Goal: Navigation & Orientation: Find specific page/section

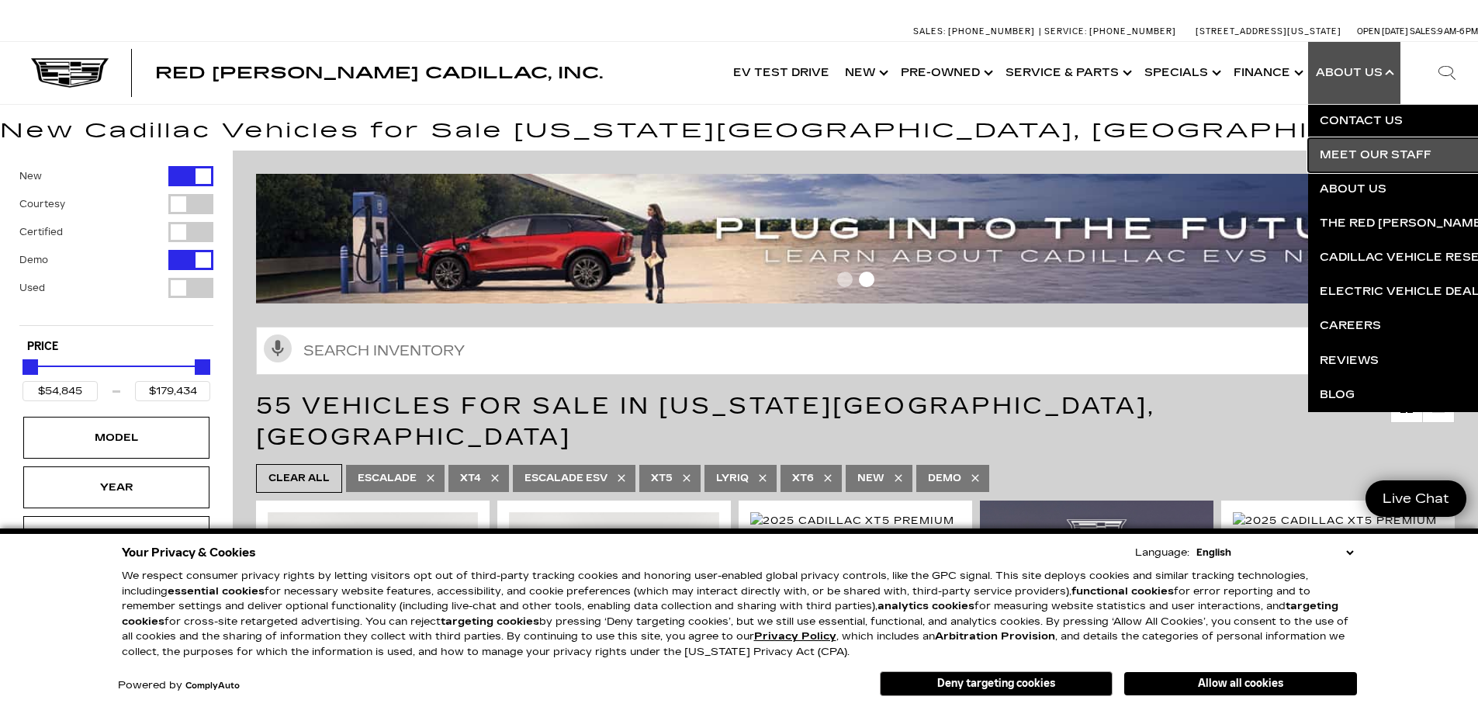
click at [1354, 157] on link "Meet Our Staff" at bounding box center [1495, 155] width 375 height 34
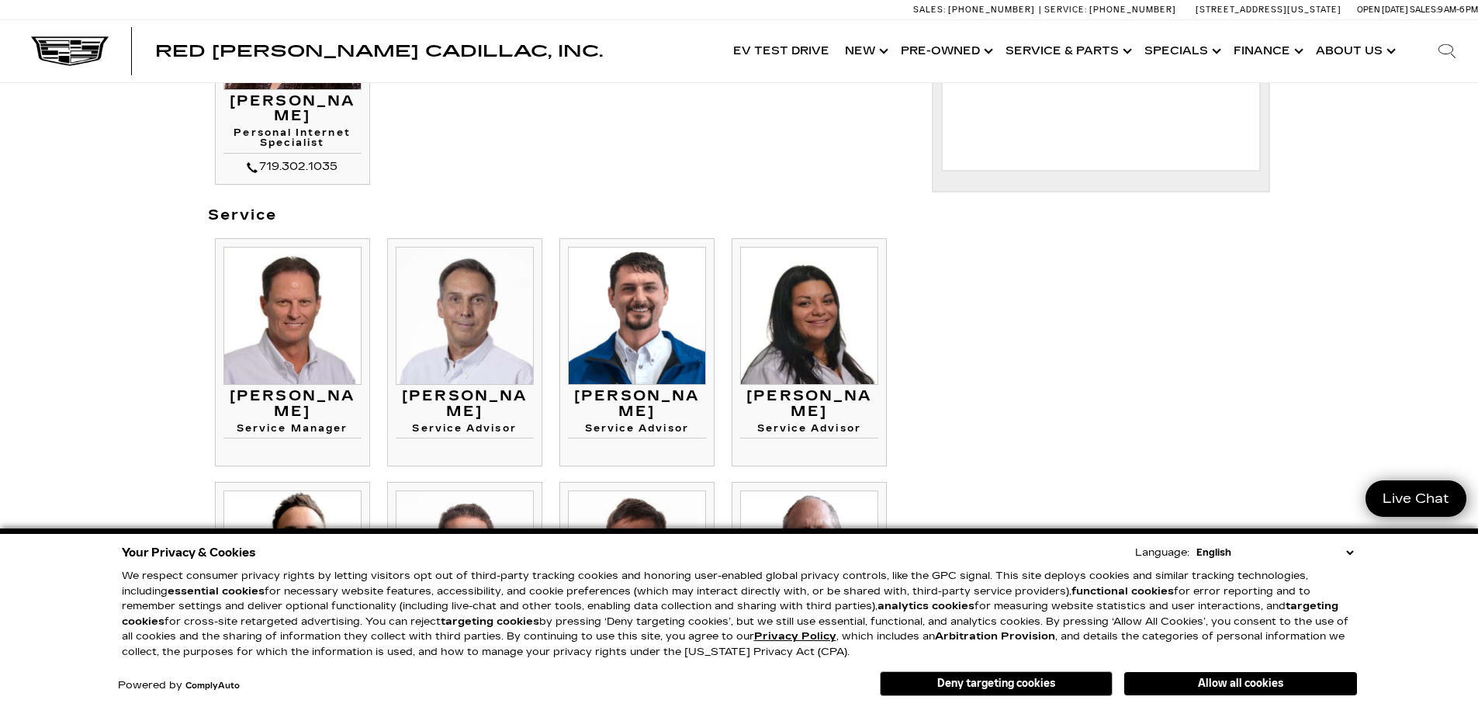
scroll to position [1008, 0]
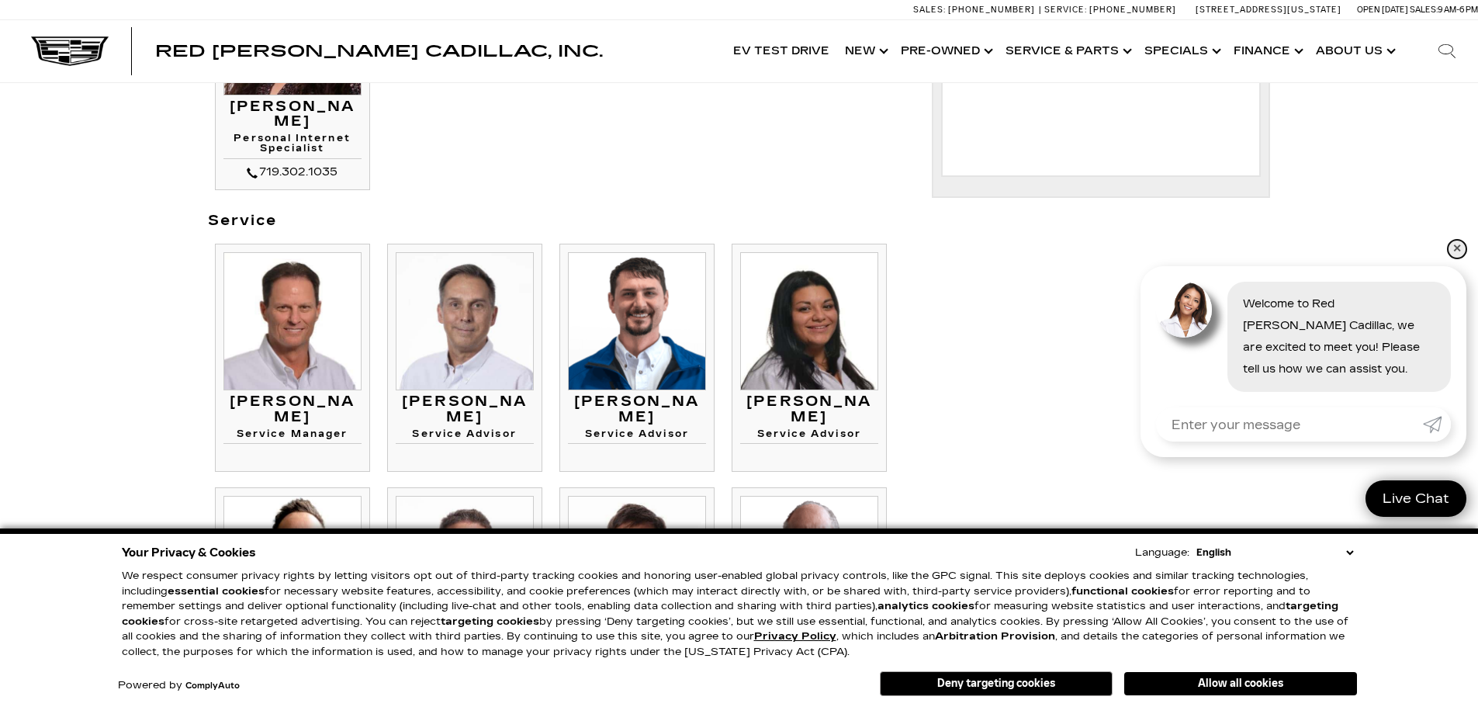
click at [1454, 245] on link "✕" at bounding box center [1456, 249] width 19 height 19
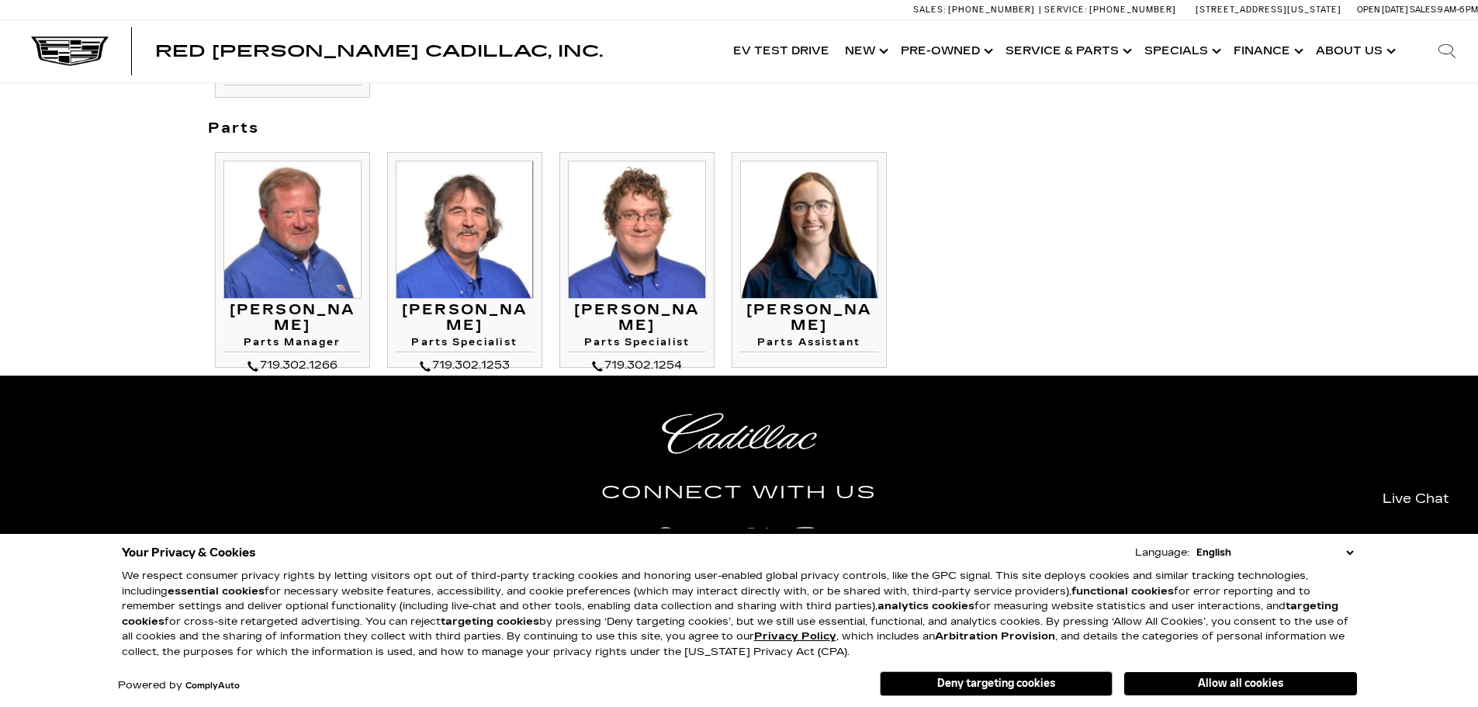
scroll to position [1861, 0]
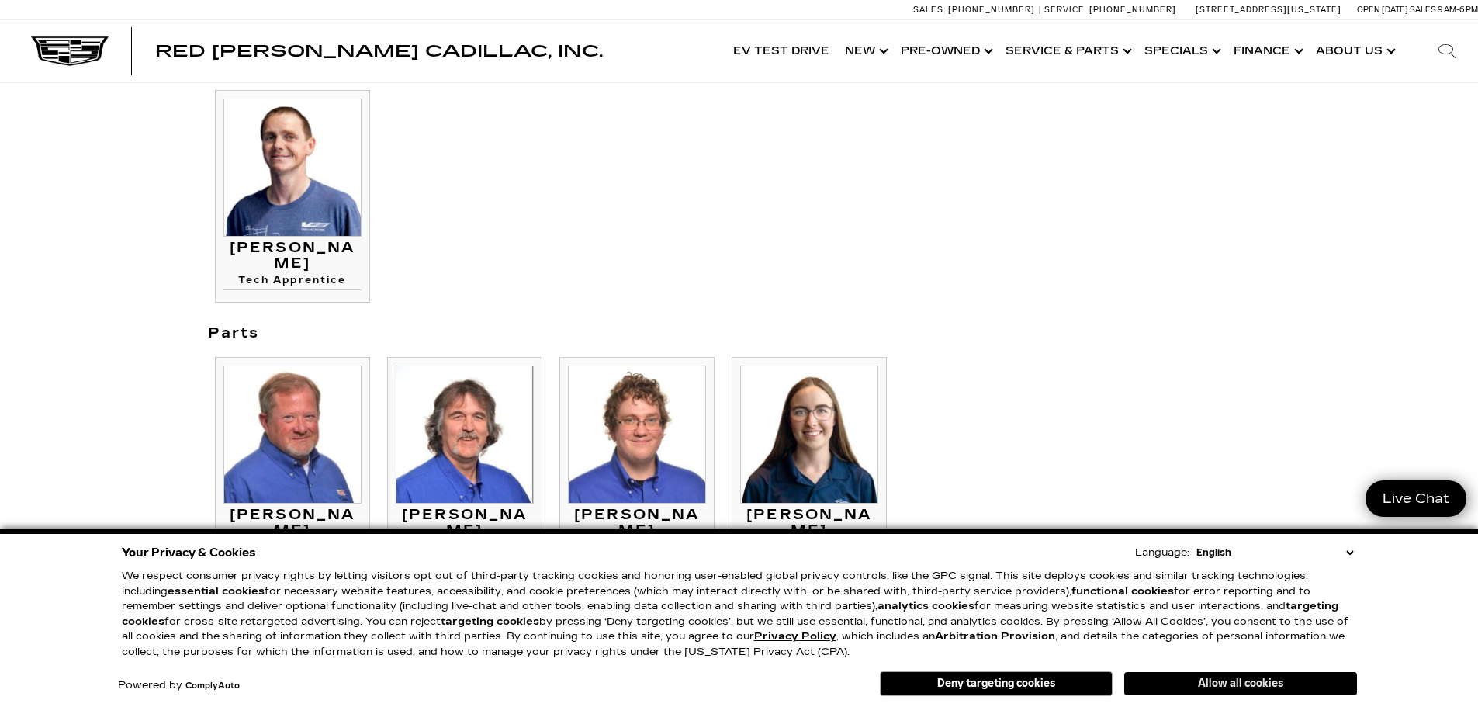
click at [1202, 679] on button "Allow all cookies" at bounding box center [1240, 683] width 233 height 23
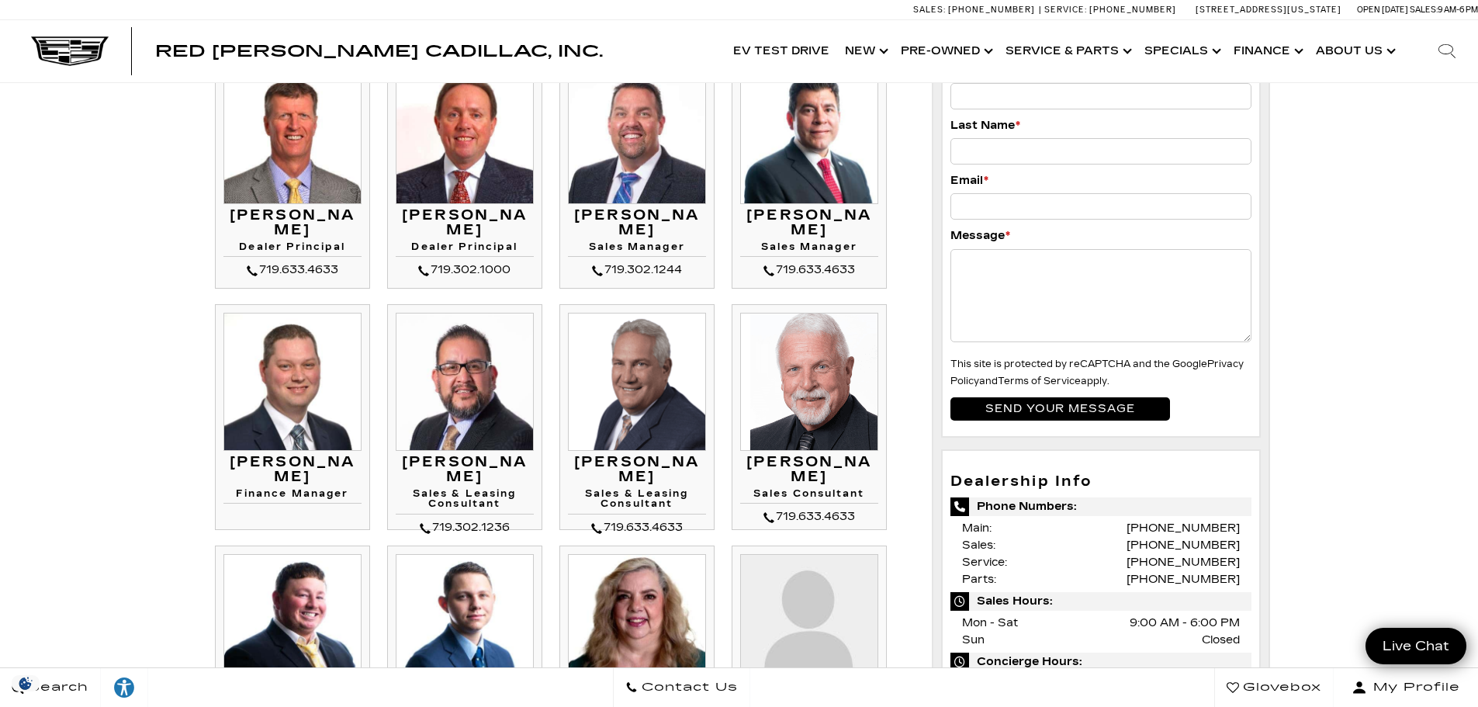
scroll to position [310, 0]
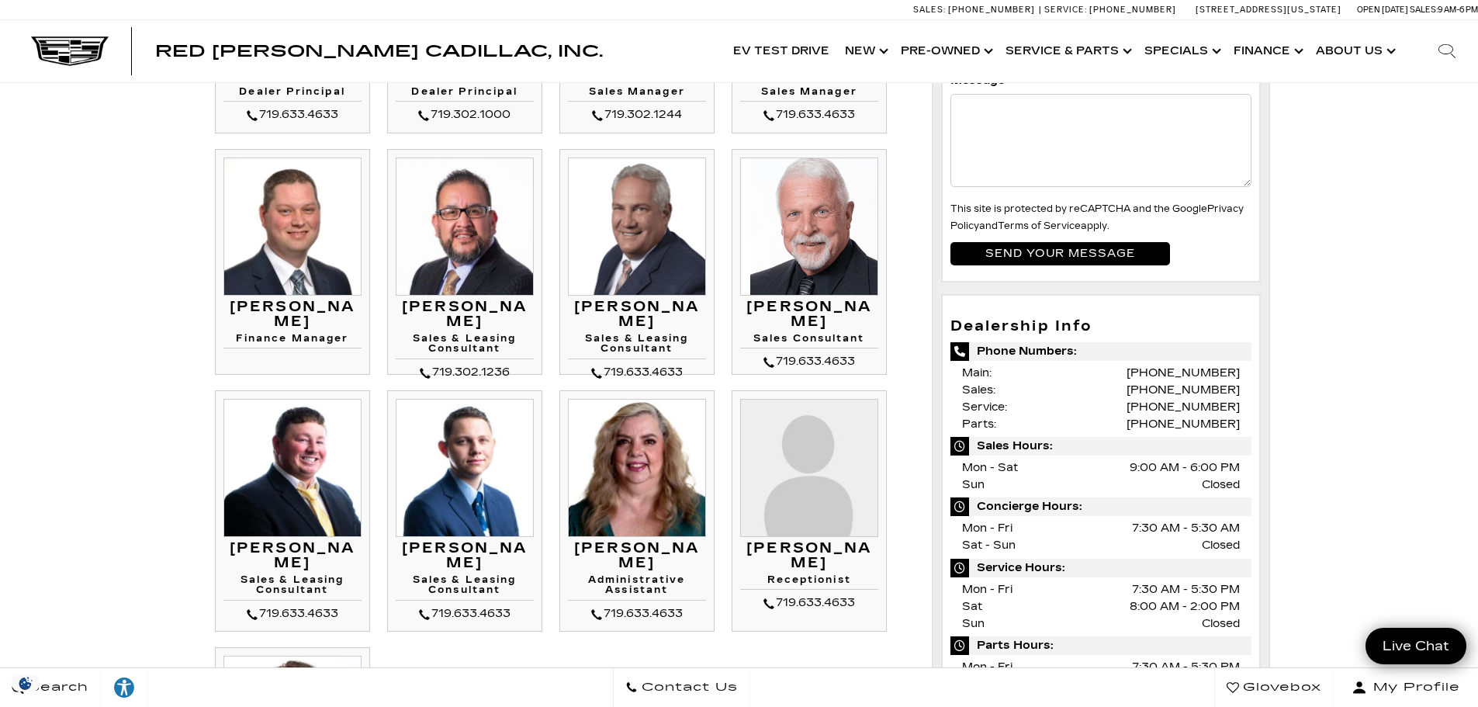
click at [449, 461] on img at bounding box center [465, 468] width 138 height 138
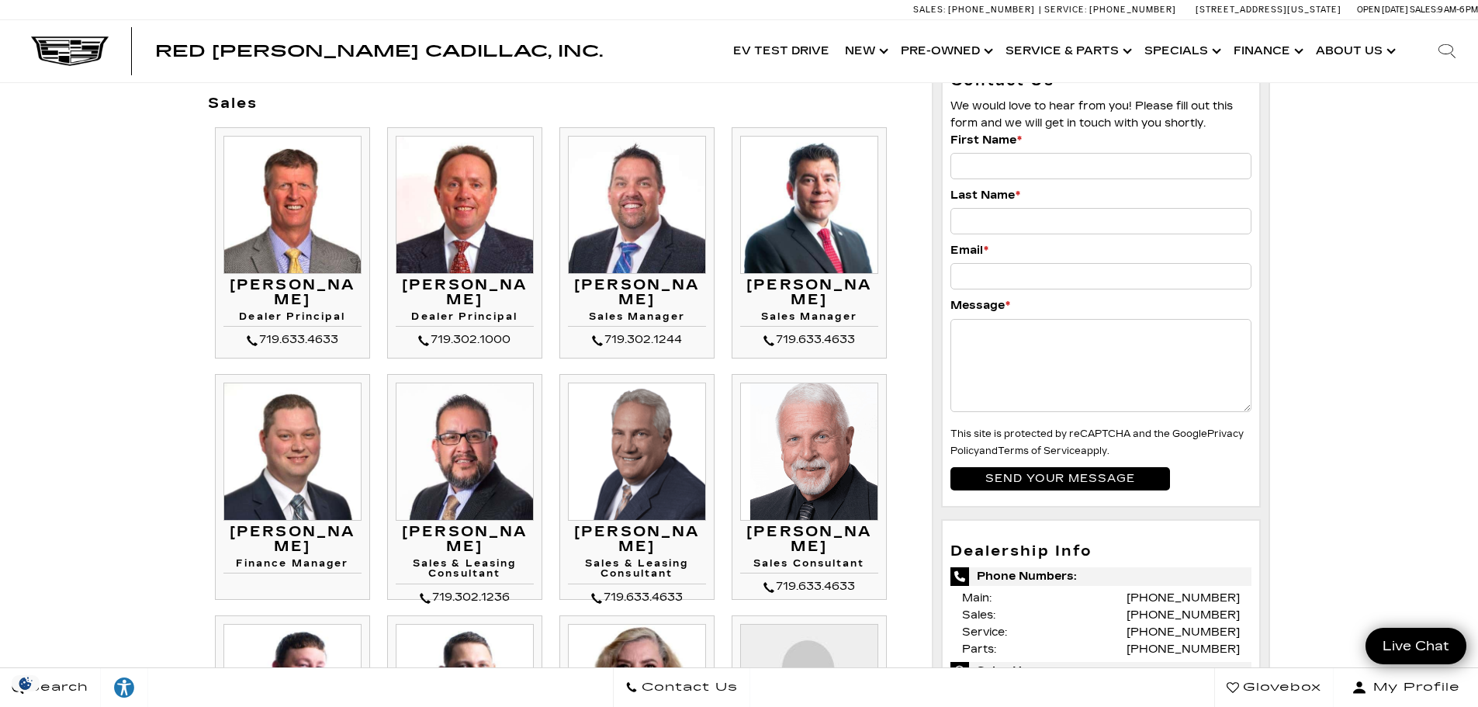
scroll to position [0, 0]
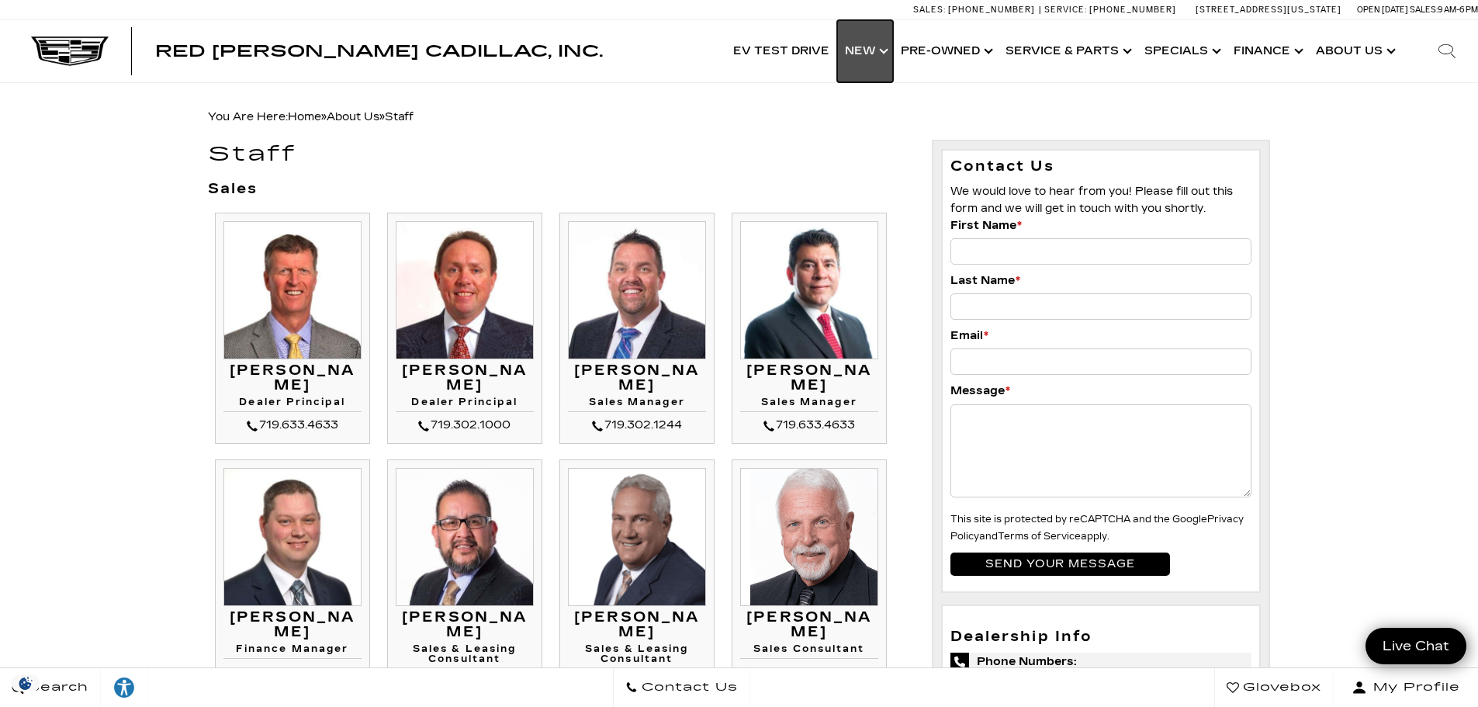
click at [887, 56] on link "Show New" at bounding box center [865, 51] width 56 height 62
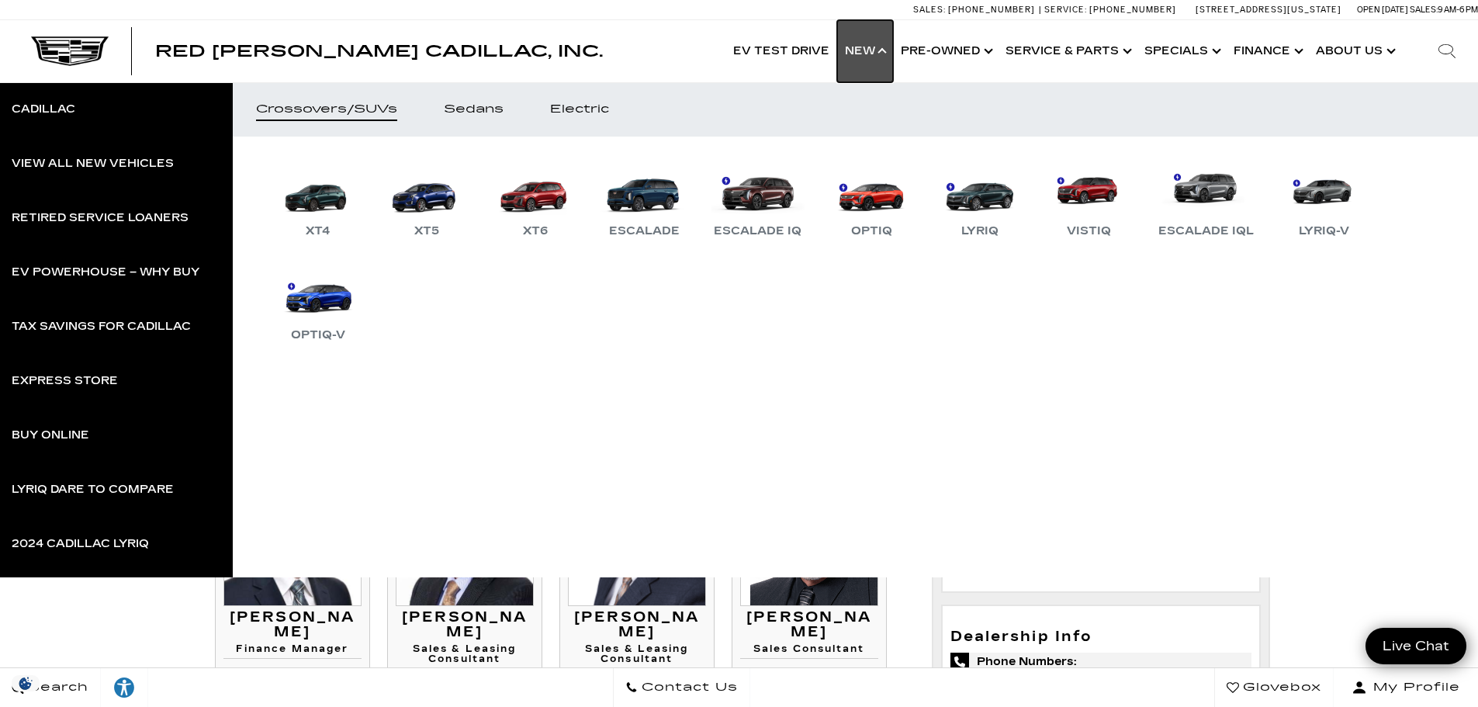
click at [889, 55] on link "Show New" at bounding box center [865, 51] width 56 height 62
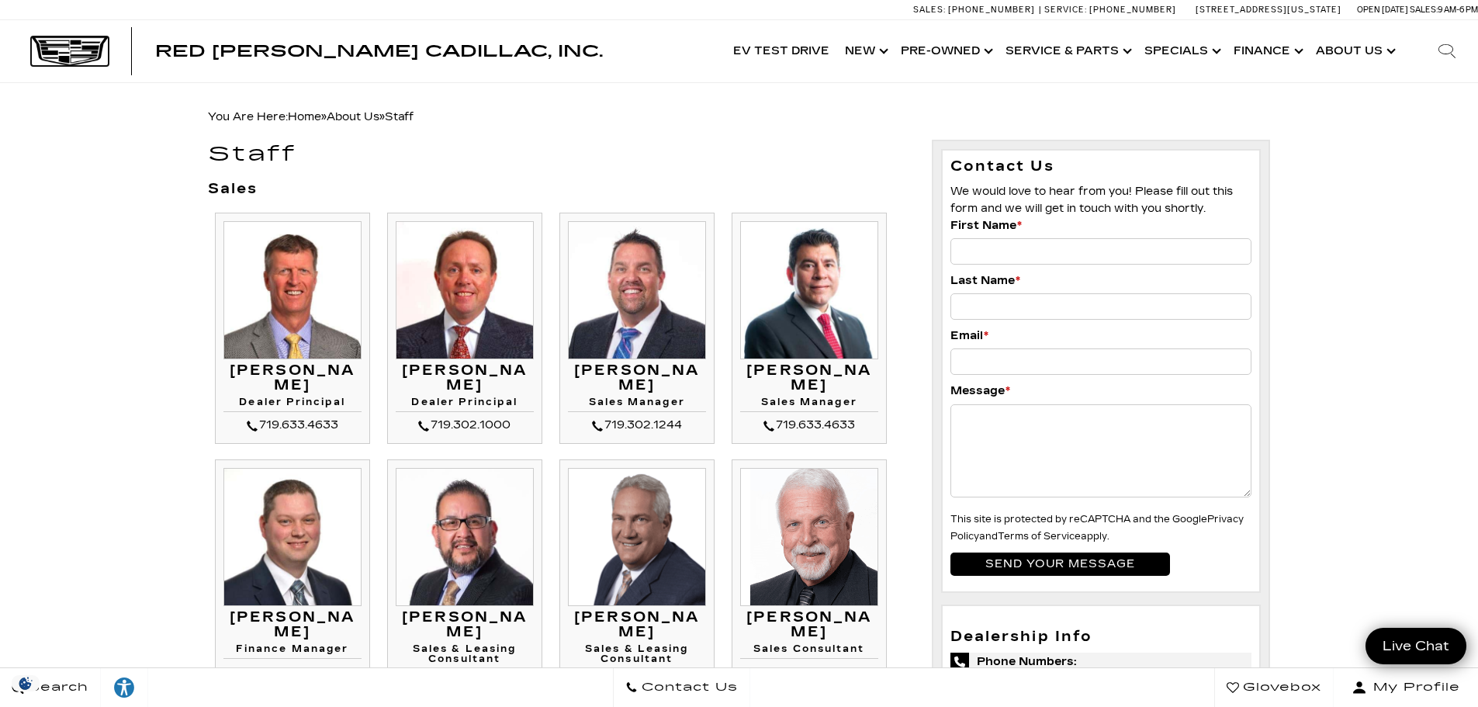
click at [84, 59] on img at bounding box center [70, 50] width 78 height 29
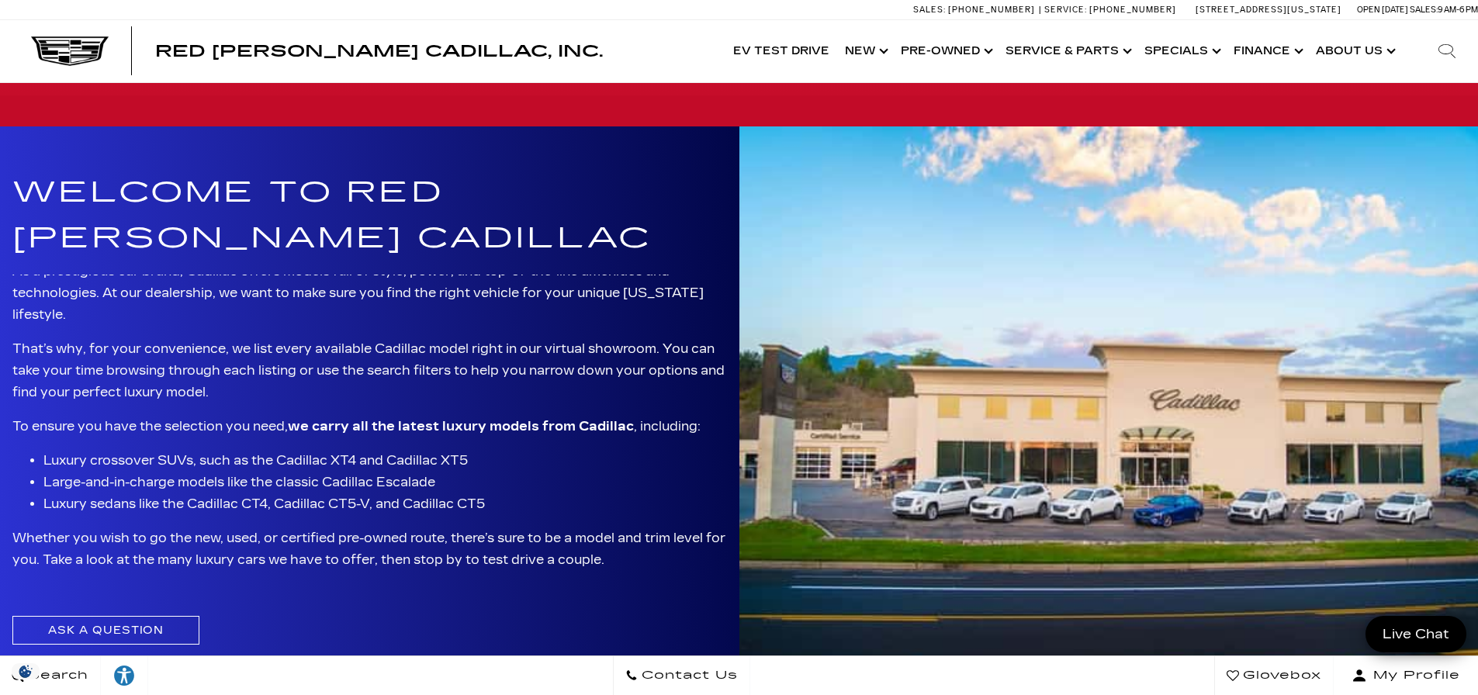
scroll to position [853, 0]
